Goal: Information Seeking & Learning: Learn about a topic

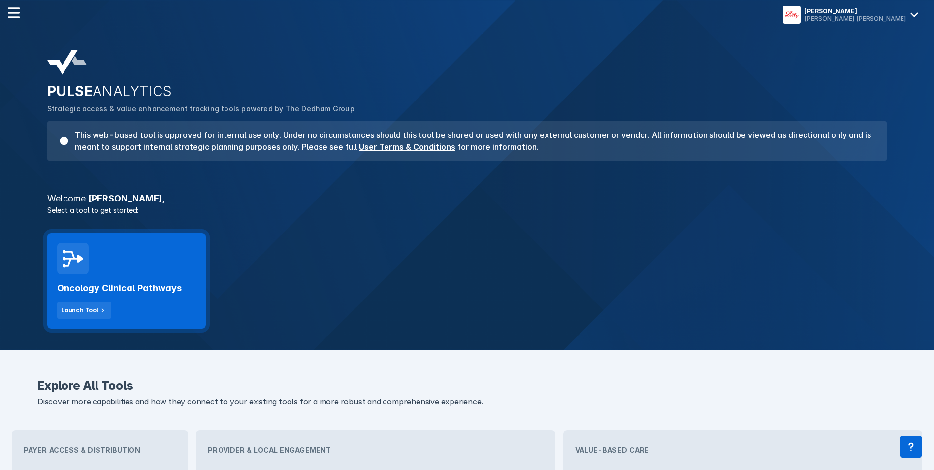
click at [147, 286] on h2 "Oncology Clinical Pathways" at bounding box center [119, 288] width 125 height 12
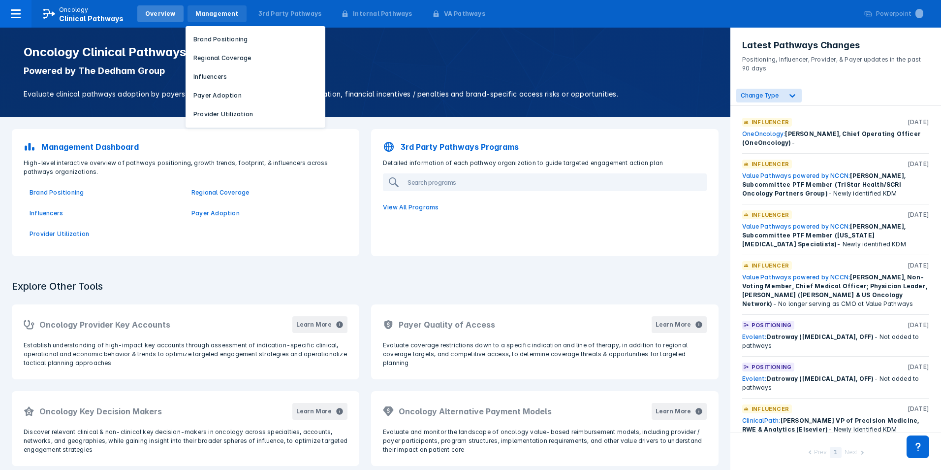
click at [207, 14] on div "Management" at bounding box center [216, 13] width 43 height 9
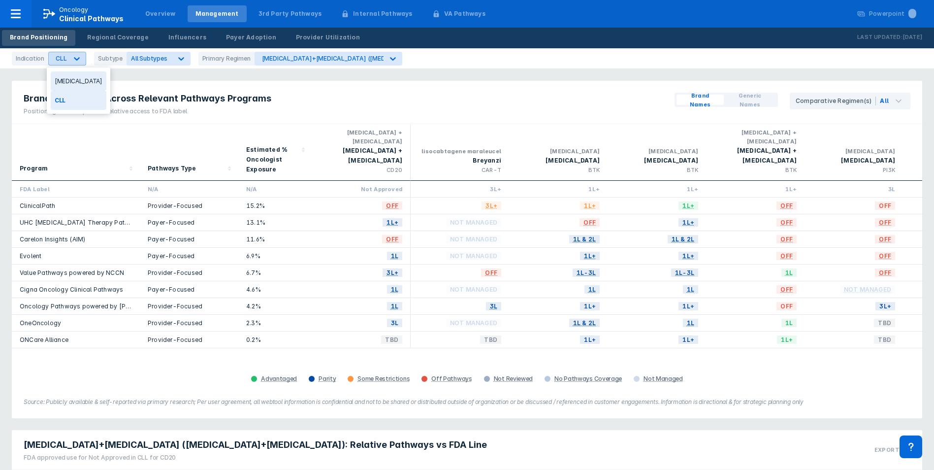
click at [76, 54] on icon at bounding box center [77, 59] width 10 height 10
click at [81, 79] on div "Breast Cancer" at bounding box center [79, 80] width 56 height 19
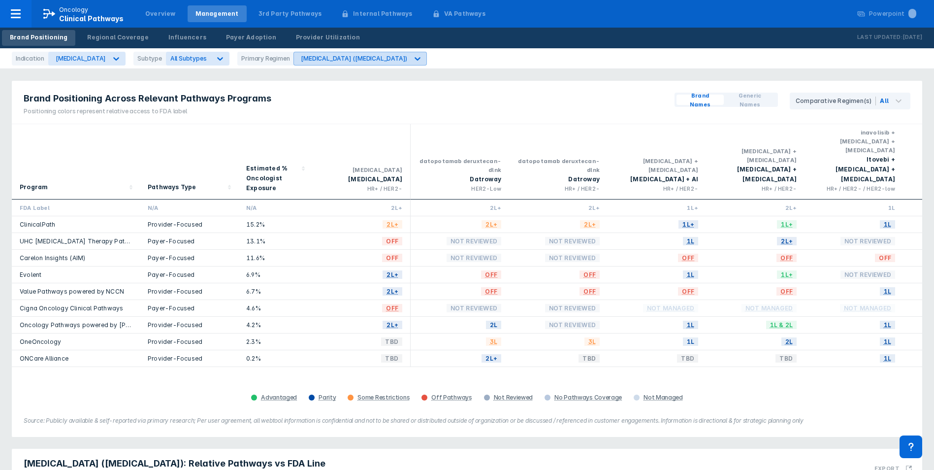
click at [305, 61] on div "Afinitor (everolimus)" at bounding box center [354, 58] width 106 height 7
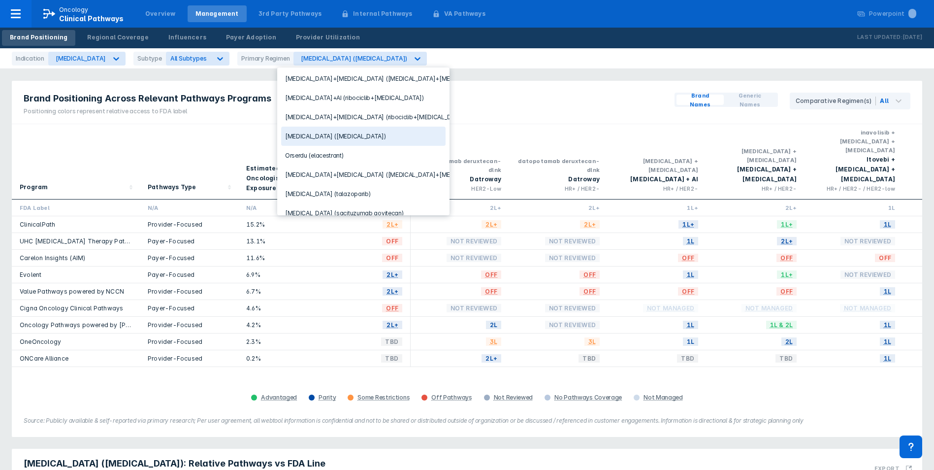
scroll to position [148, 0]
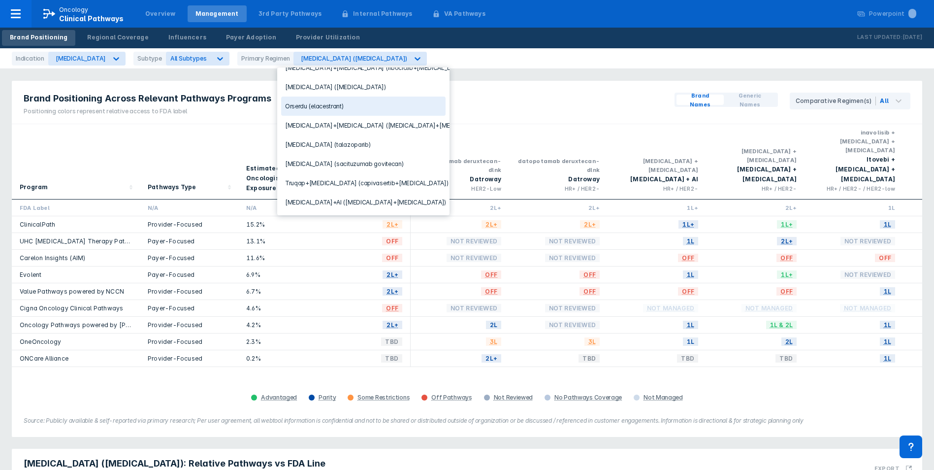
click at [305, 111] on div "Orserdu (elacestrant)" at bounding box center [363, 105] width 164 height 19
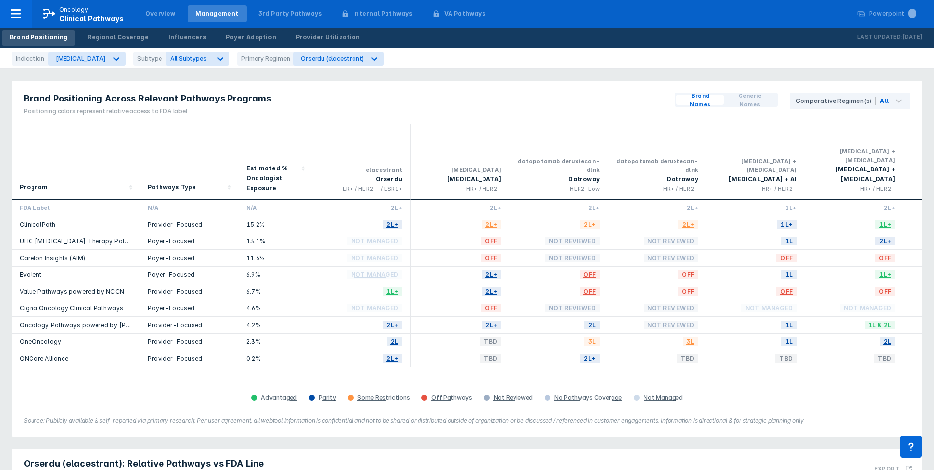
click at [800, 79] on div "Brand Positioning Across Relevant Pathways Programs Positioning colors represen…" at bounding box center [467, 259] width 922 height 368
